Goal: Information Seeking & Learning: Check status

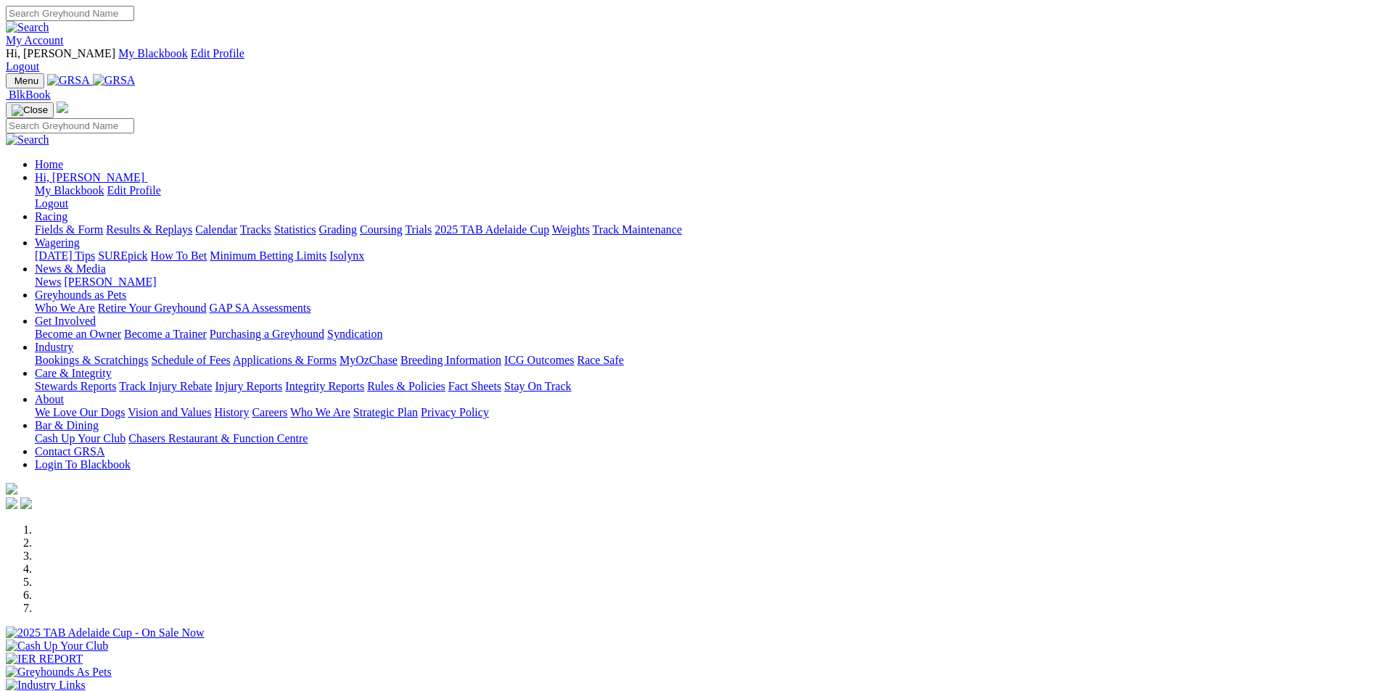
click at [192, 223] on link "Results & Replays" at bounding box center [149, 229] width 86 height 12
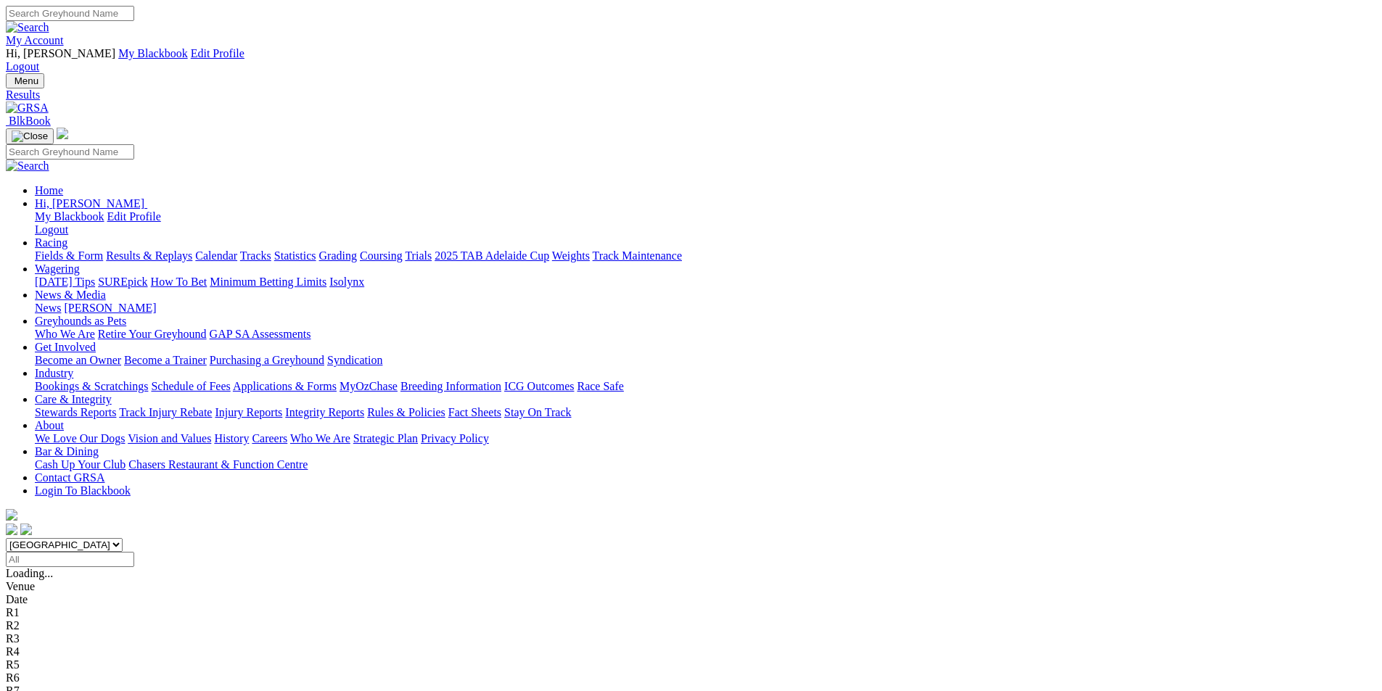
click at [54, 607] on span "4 8 1 5" at bounding box center [38, 613] width 32 height 12
click at [54, 620] on span "4 5 7 1" at bounding box center [38, 626] width 32 height 12
click at [54, 633] on span "1 4 7 5" at bounding box center [38, 639] width 32 height 12
click at [54, 646] on span "8 1 7 4" at bounding box center [38, 652] width 32 height 12
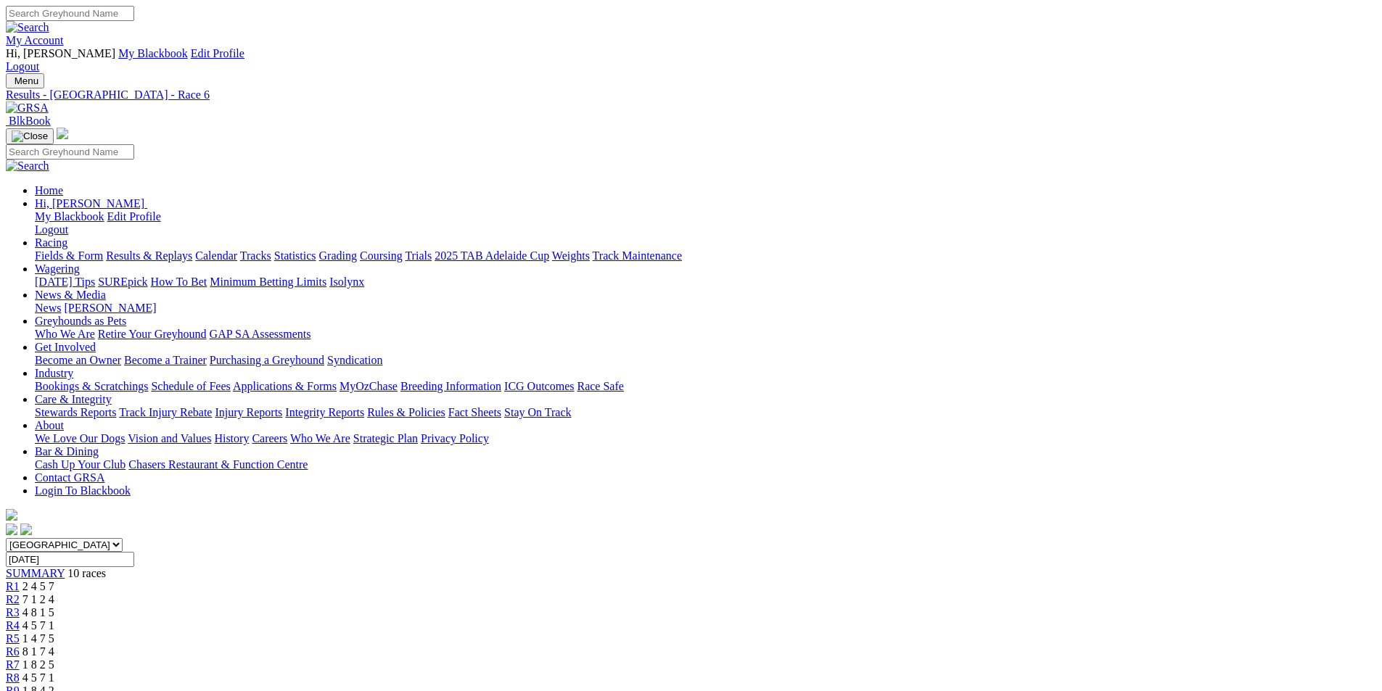
click at [54, 659] on span "1 8 2 5" at bounding box center [38, 665] width 32 height 12
click at [54, 672] on span "4 5 7 1" at bounding box center [38, 678] width 32 height 12
click at [54, 685] on span "1 8 4 2" at bounding box center [38, 691] width 32 height 12
click at [60, 691] on span "5 9 4 8" at bounding box center [44, 704] width 32 height 12
click at [54, 685] on span "1 8 4 2" at bounding box center [38, 691] width 32 height 12
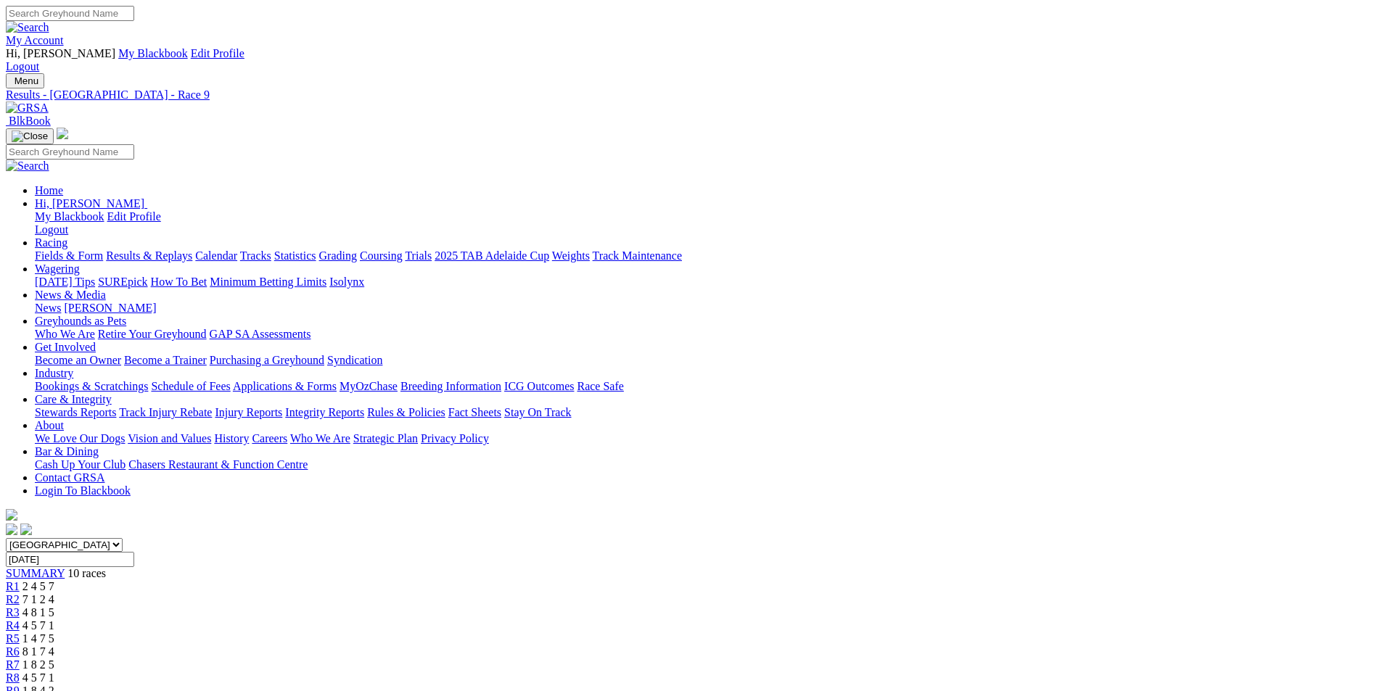
click at [54, 672] on span "4 5 7 1" at bounding box center [38, 678] width 32 height 12
click at [54, 659] on span "1 8 2 5" at bounding box center [38, 665] width 32 height 12
click at [54, 646] on span "8 1 7 4" at bounding box center [38, 652] width 32 height 12
click at [54, 633] on span "1 4 7 5" at bounding box center [38, 639] width 32 height 12
click at [54, 620] on span "4 5 7 1" at bounding box center [38, 626] width 32 height 12
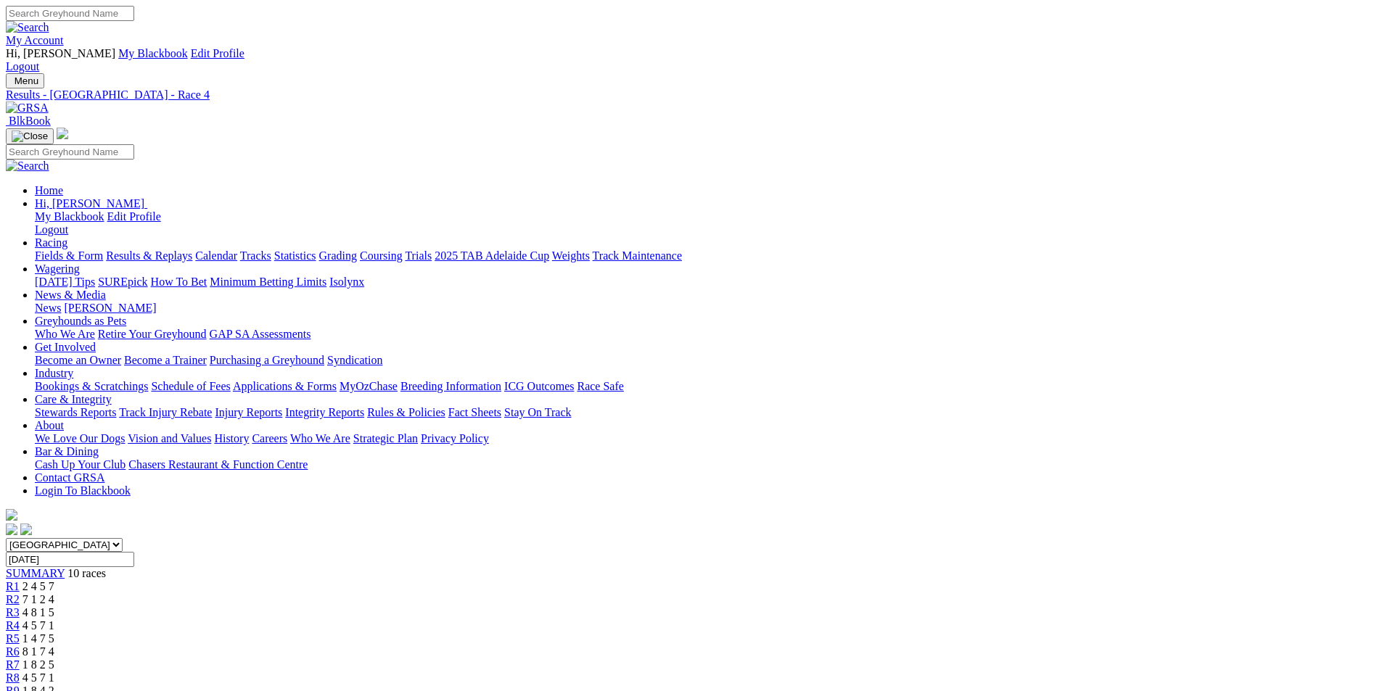
click at [54, 607] on span "4 8 1 5" at bounding box center [38, 613] width 32 height 12
click at [54, 593] on span "7 1 2 4" at bounding box center [38, 599] width 32 height 12
click at [54, 580] on span "2 4 5 7" at bounding box center [38, 586] width 32 height 12
click at [54, 593] on span "7 1 2 4" at bounding box center [38, 599] width 32 height 12
click at [54, 607] on span "4 8 1 5" at bounding box center [38, 613] width 32 height 12
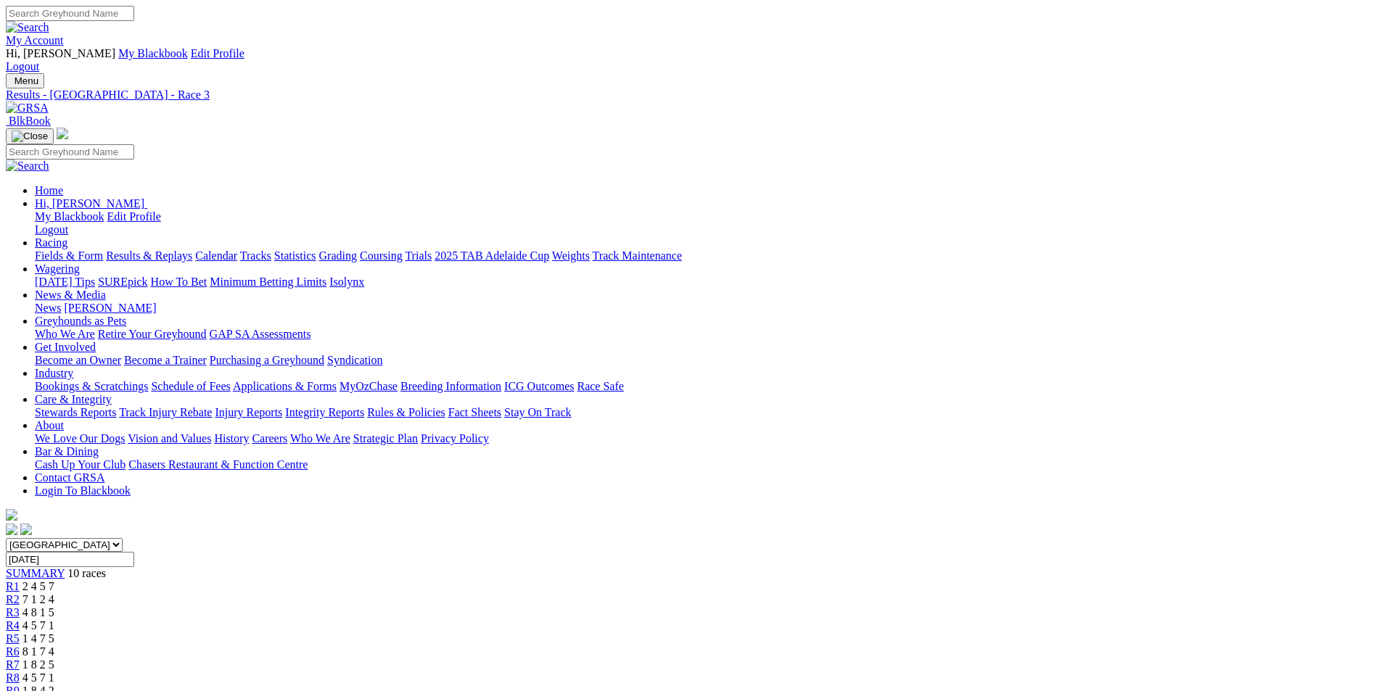
click at [625, 620] on div "R4 4 5 7 1" at bounding box center [691, 626] width 1371 height 13
click at [54, 633] on span "1 4 7 5" at bounding box center [38, 639] width 32 height 12
click at [54, 646] on span "8 1 7 4" at bounding box center [38, 652] width 32 height 12
click at [54, 659] on span "1 8 2 5" at bounding box center [38, 665] width 32 height 12
click at [54, 672] on span "4 5 7 1" at bounding box center [38, 678] width 32 height 12
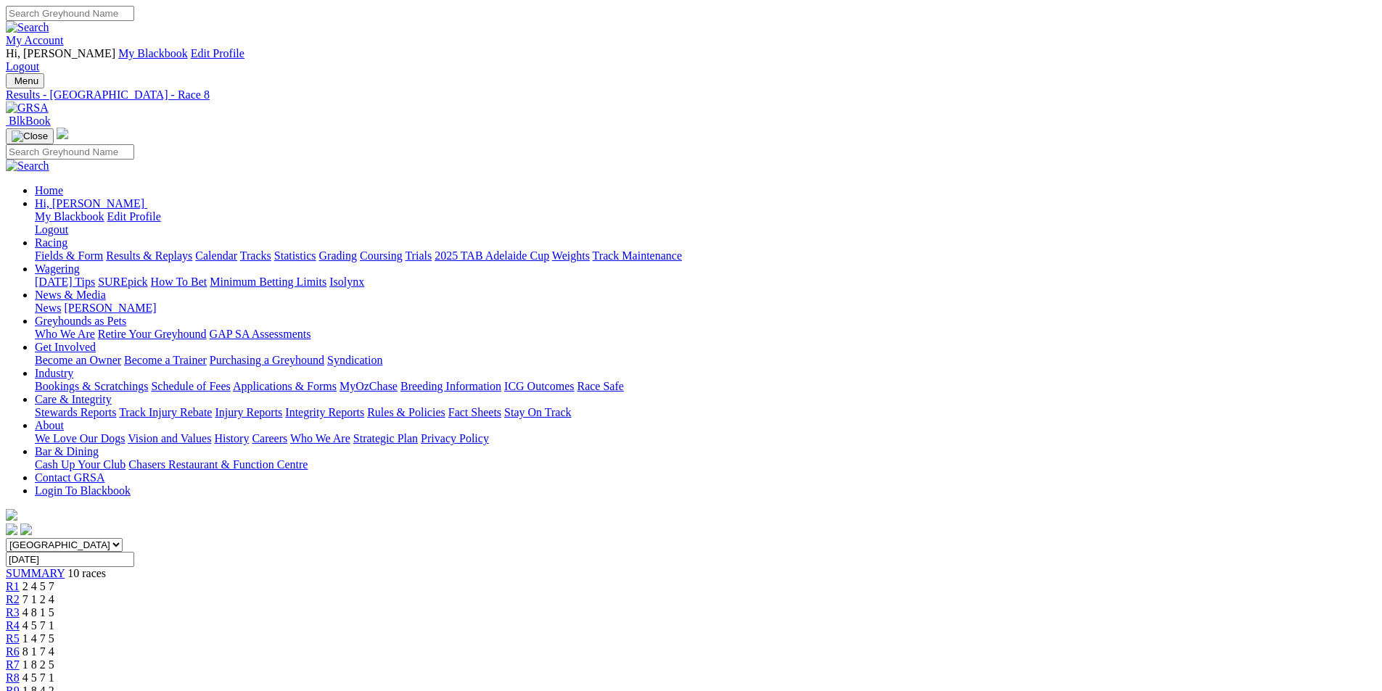
click at [54, 685] on span "1 8 4 2" at bounding box center [38, 691] width 32 height 12
click at [60, 691] on span "5 9 4 8" at bounding box center [44, 704] width 32 height 12
click at [377, 580] on div "R1 2 4 5 7" at bounding box center [691, 586] width 1371 height 13
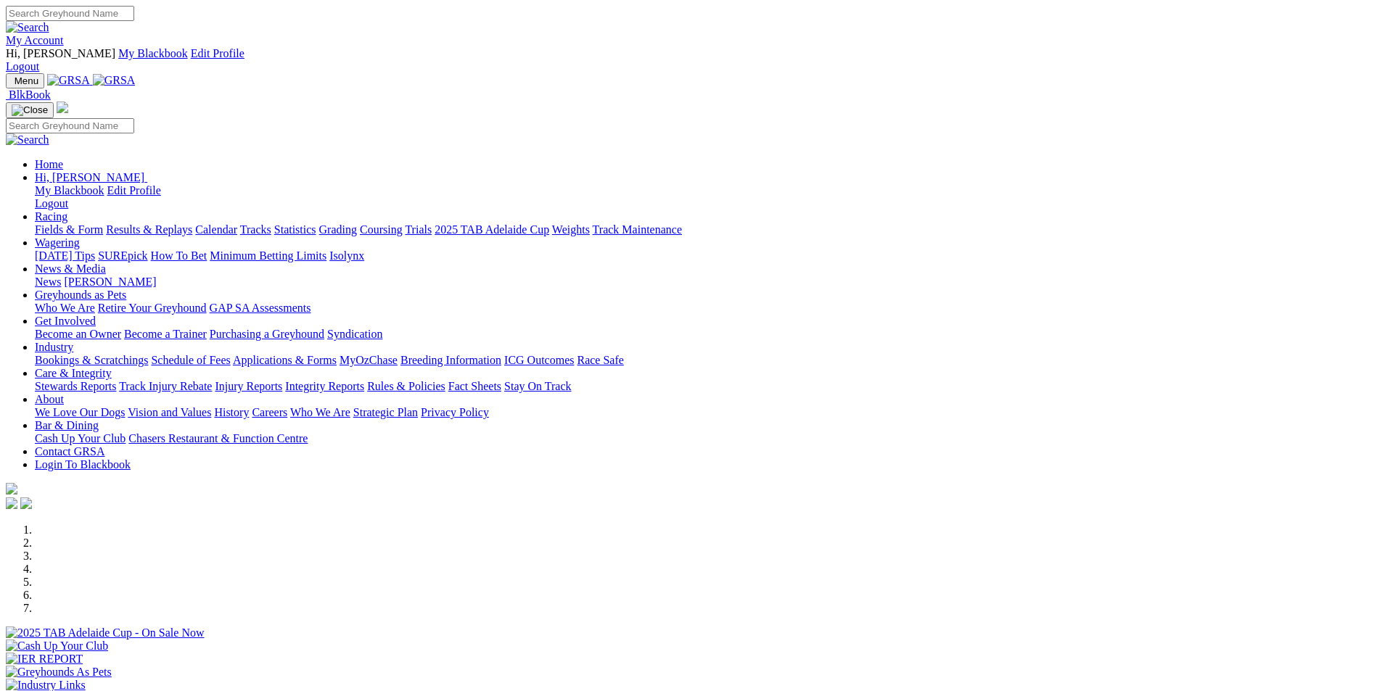
click at [192, 223] on link "Results & Replays" at bounding box center [149, 229] width 86 height 12
